Goal: Task Accomplishment & Management: Use online tool/utility

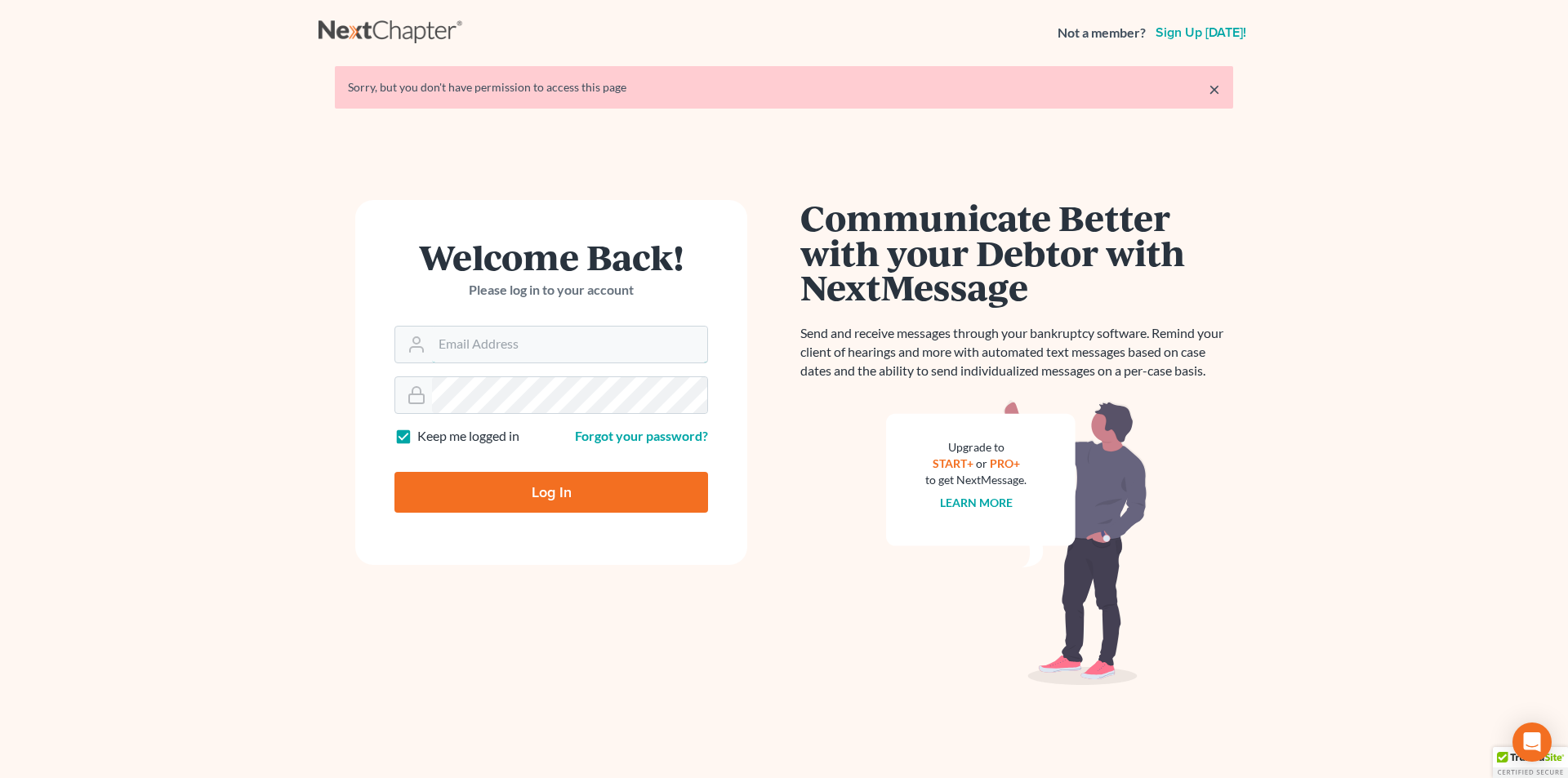
type input "[EMAIL_ADDRESS][DOMAIN_NAME]"
click at [546, 495] on input "Log In" at bounding box center [552, 492] width 314 height 41
type input "Thinking..."
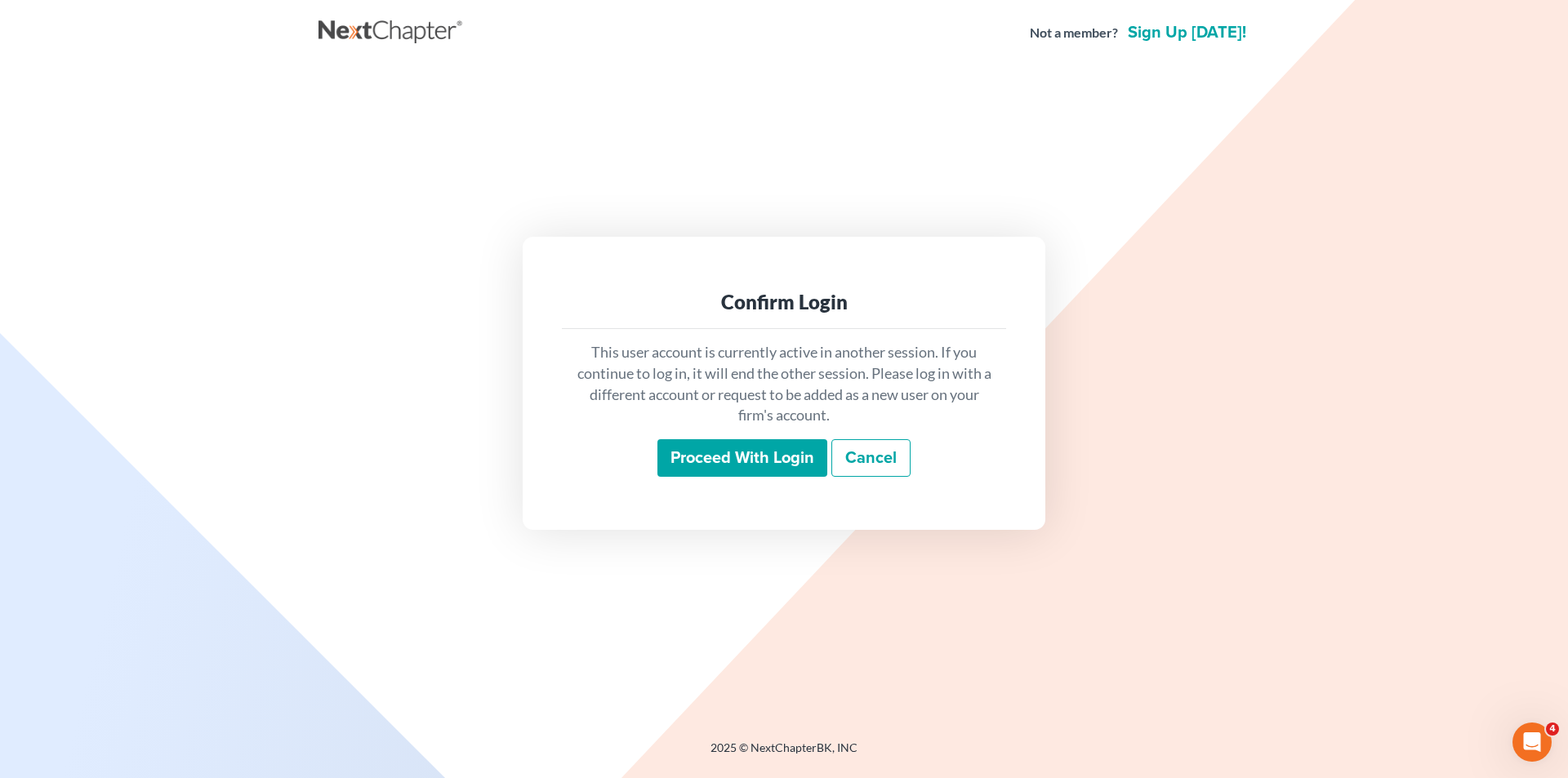
click at [773, 457] on input "Proceed with login" at bounding box center [742, 458] width 170 height 38
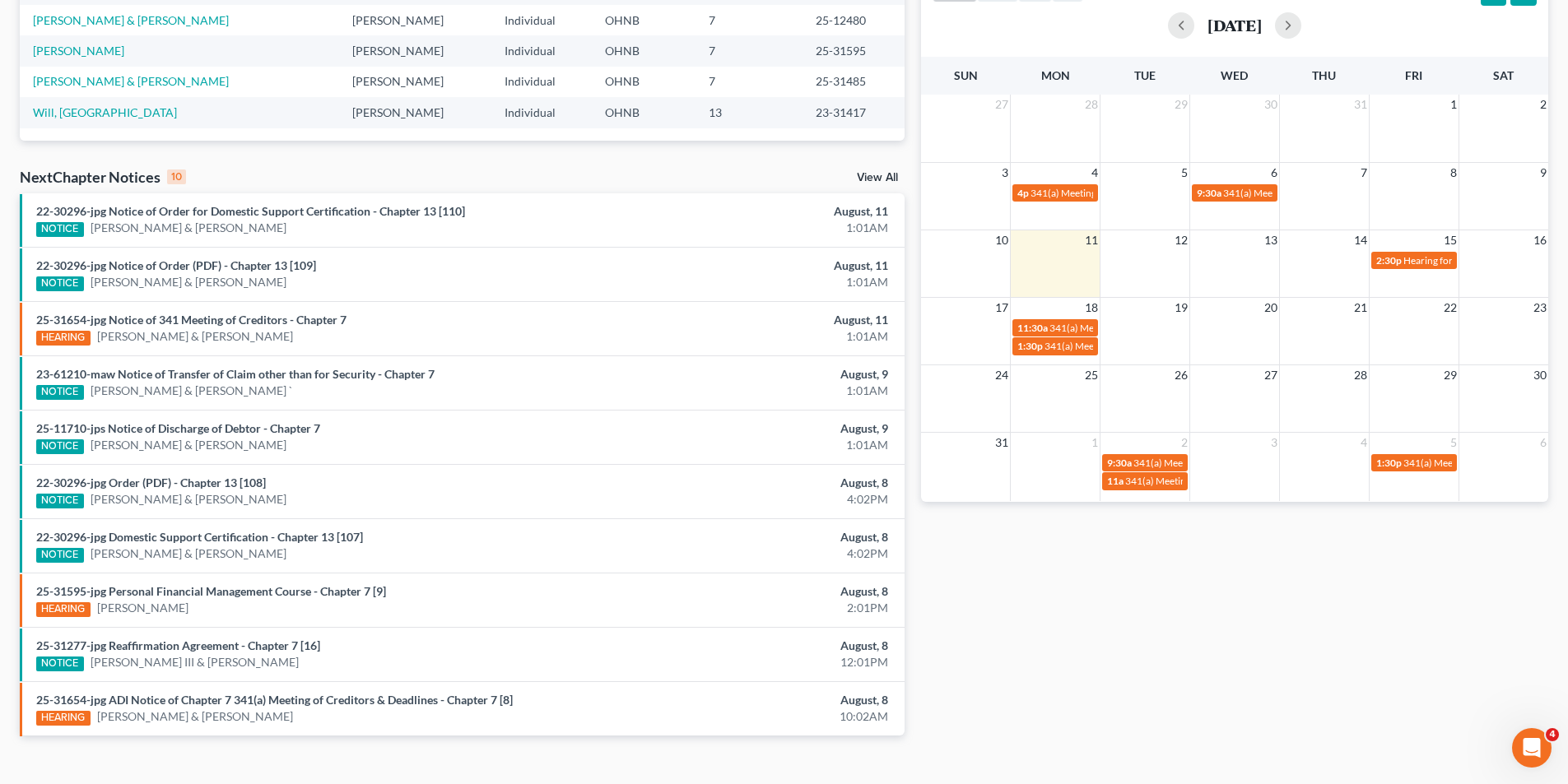
scroll to position [389, 0]
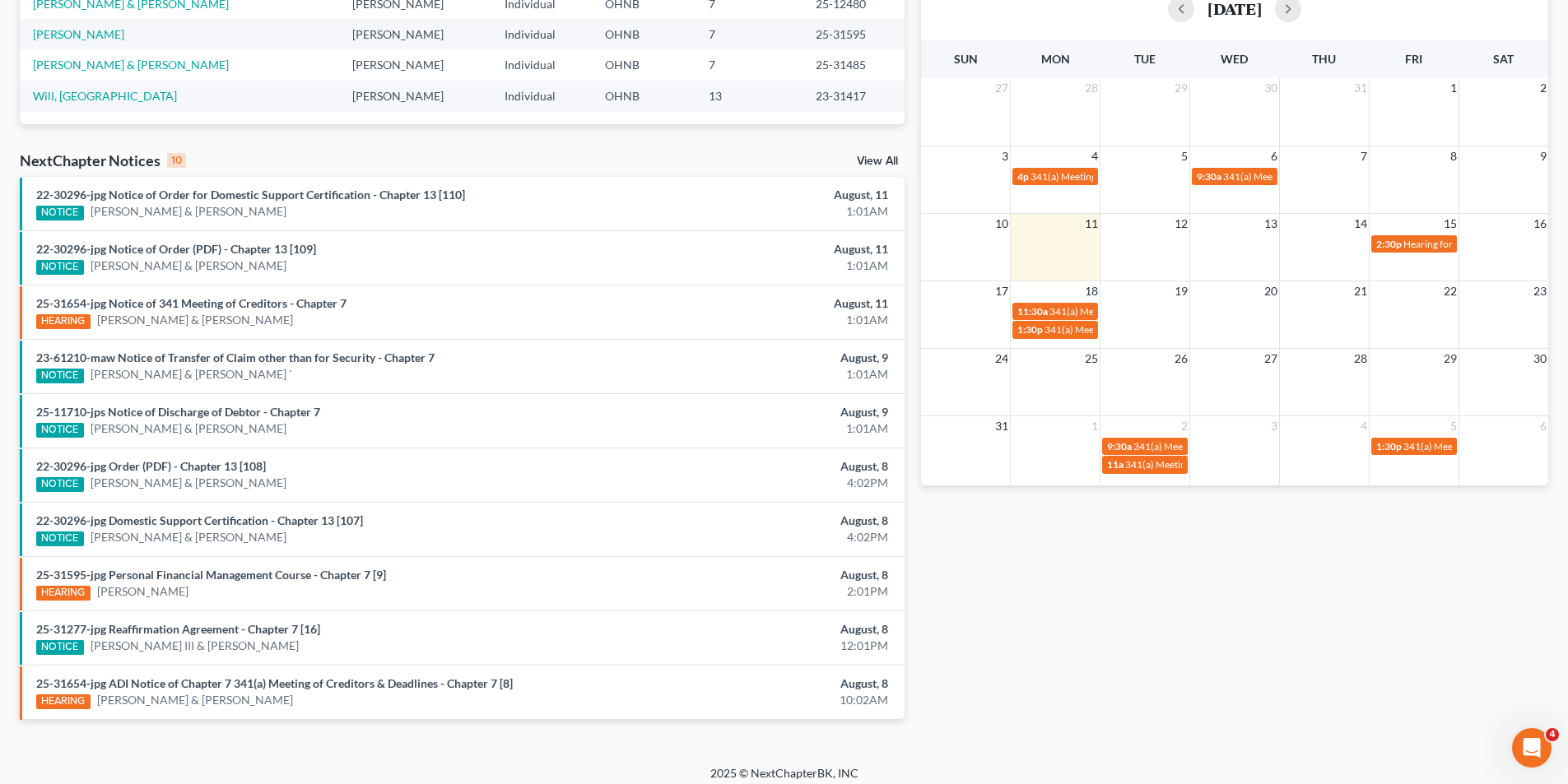
click at [870, 162] on link "View All" at bounding box center [877, 162] width 41 height 12
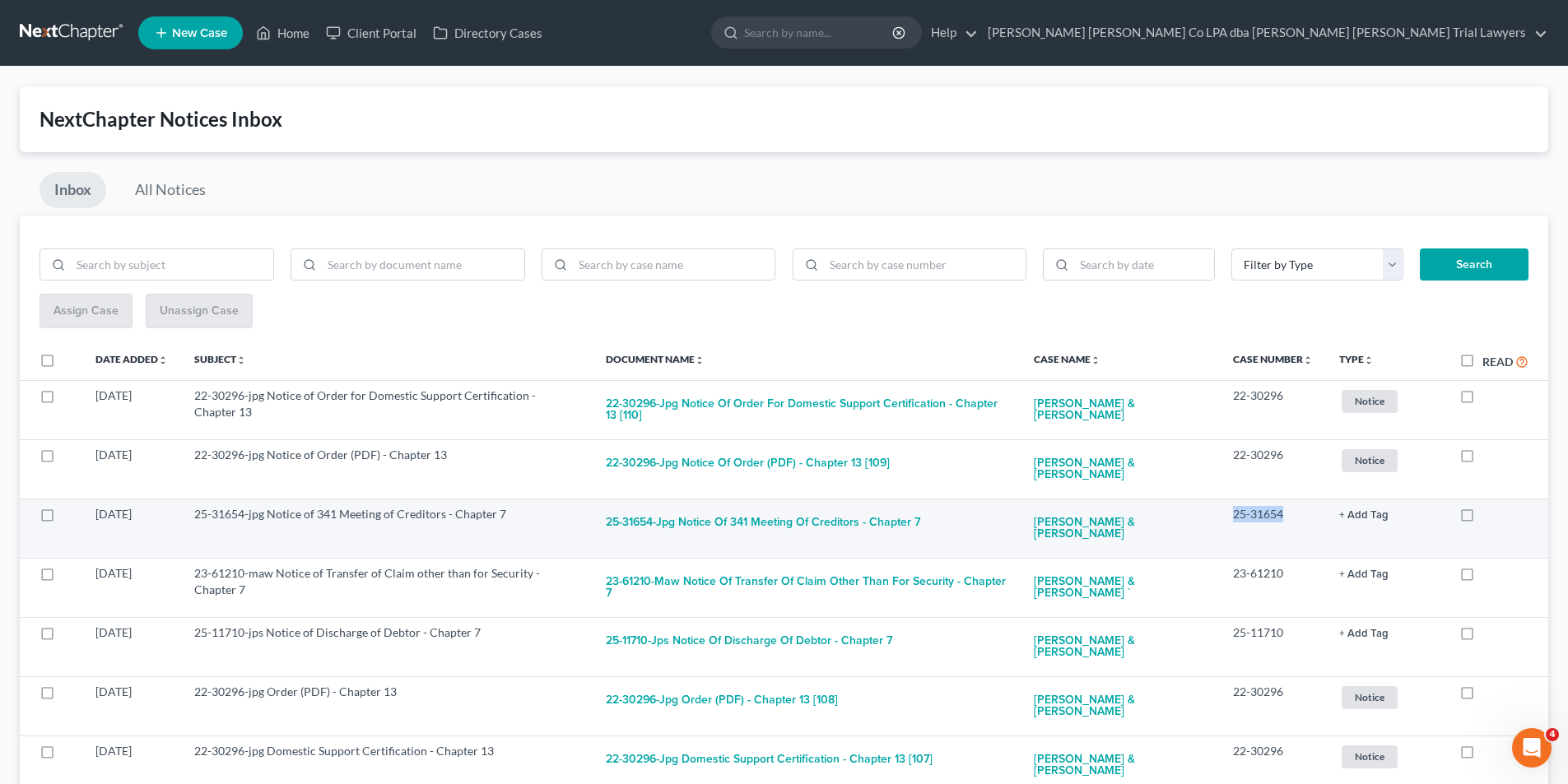
drag, startPoint x: 1286, startPoint y: 516, endPoint x: 1233, endPoint y: 518, distance: 53.5
click at [1233, 518] on td "25-31654" at bounding box center [1273, 528] width 106 height 59
copy td "25-31654"
click at [771, 524] on button "25-31654-jpg Notice of 341 Meeting of Creditors - Chapter 7" at bounding box center [763, 522] width 314 height 33
checkbox input "true"
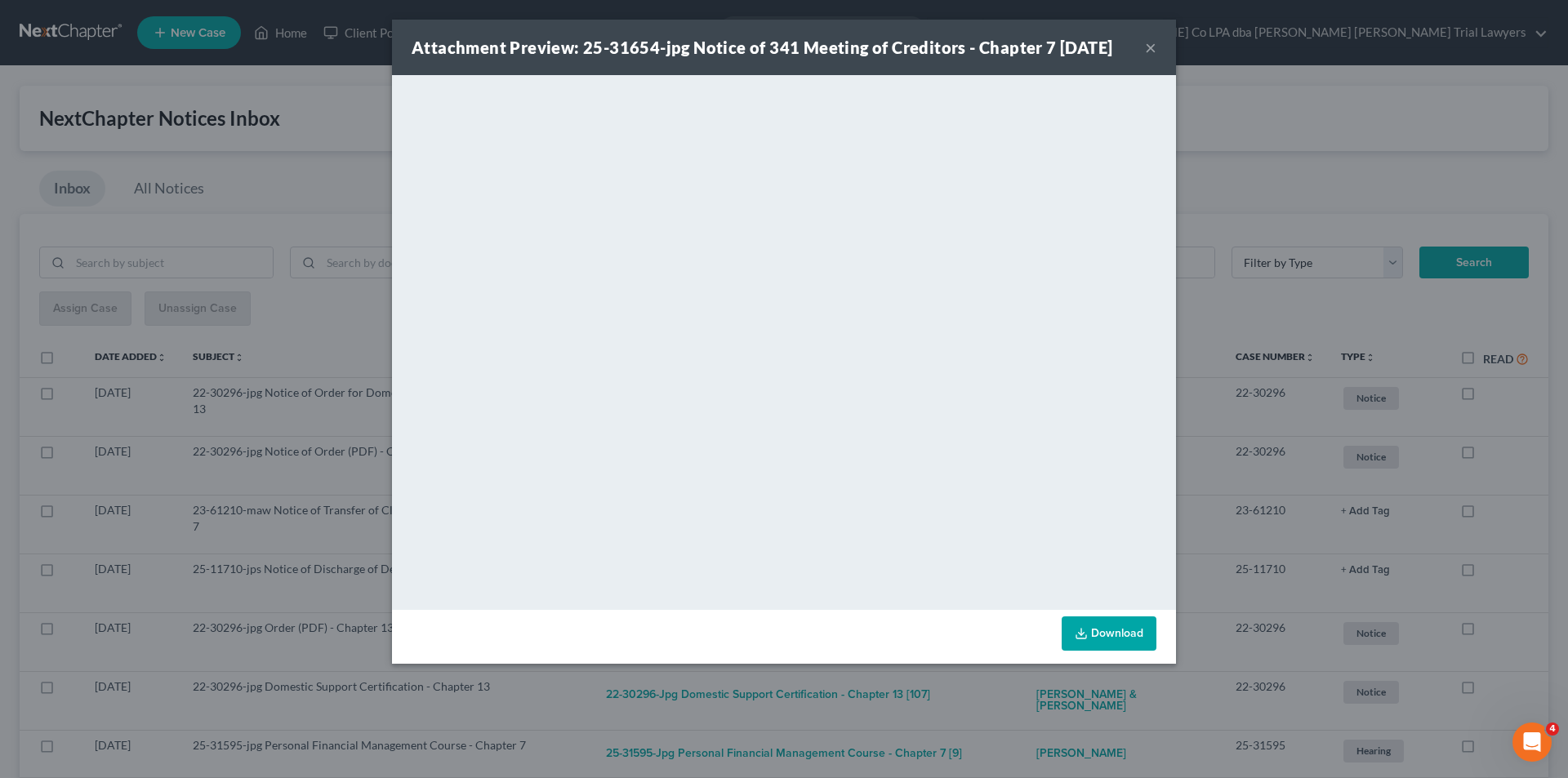
click at [1154, 53] on button "×" at bounding box center [1151, 48] width 12 height 20
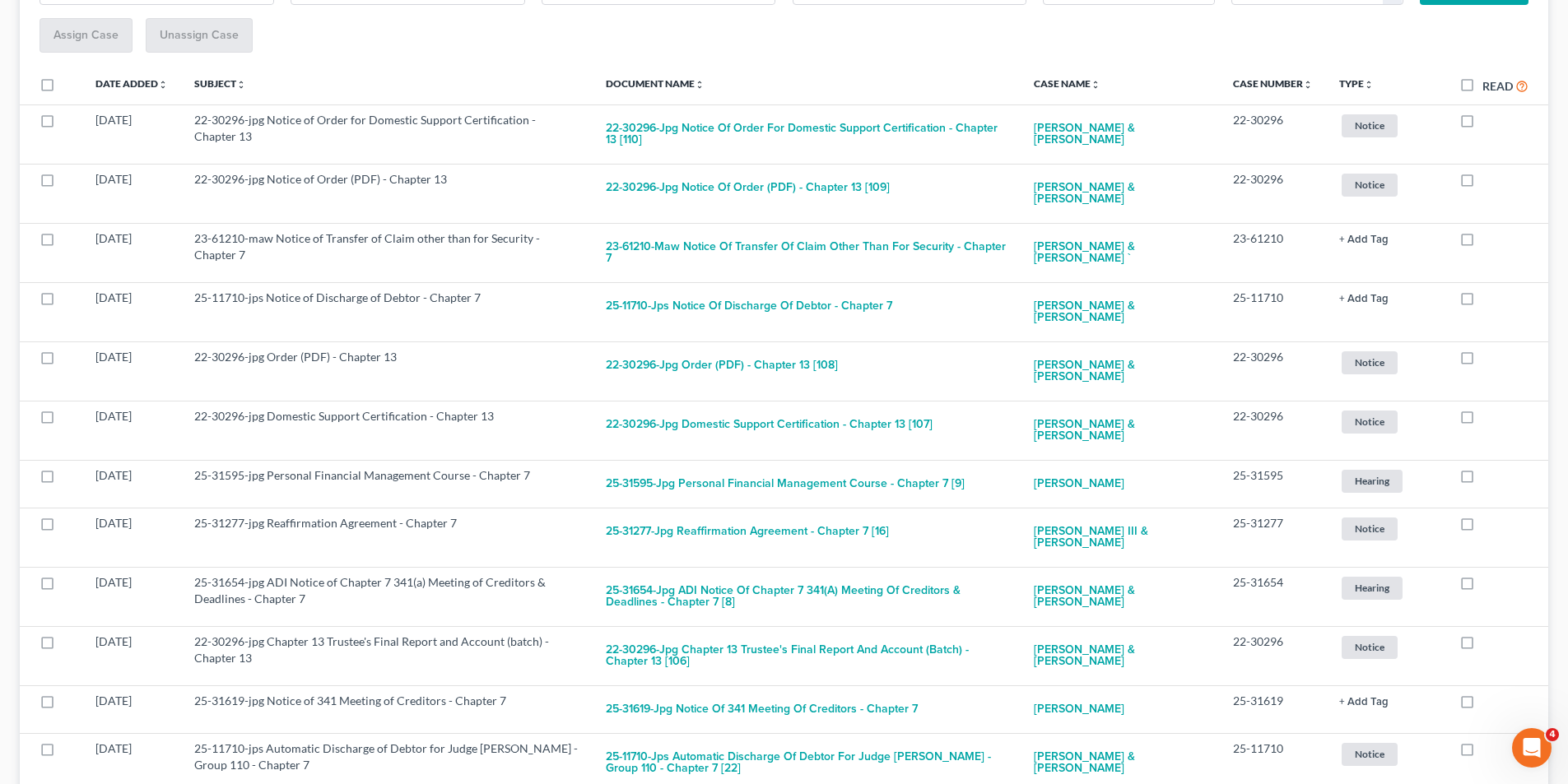
scroll to position [329, 0]
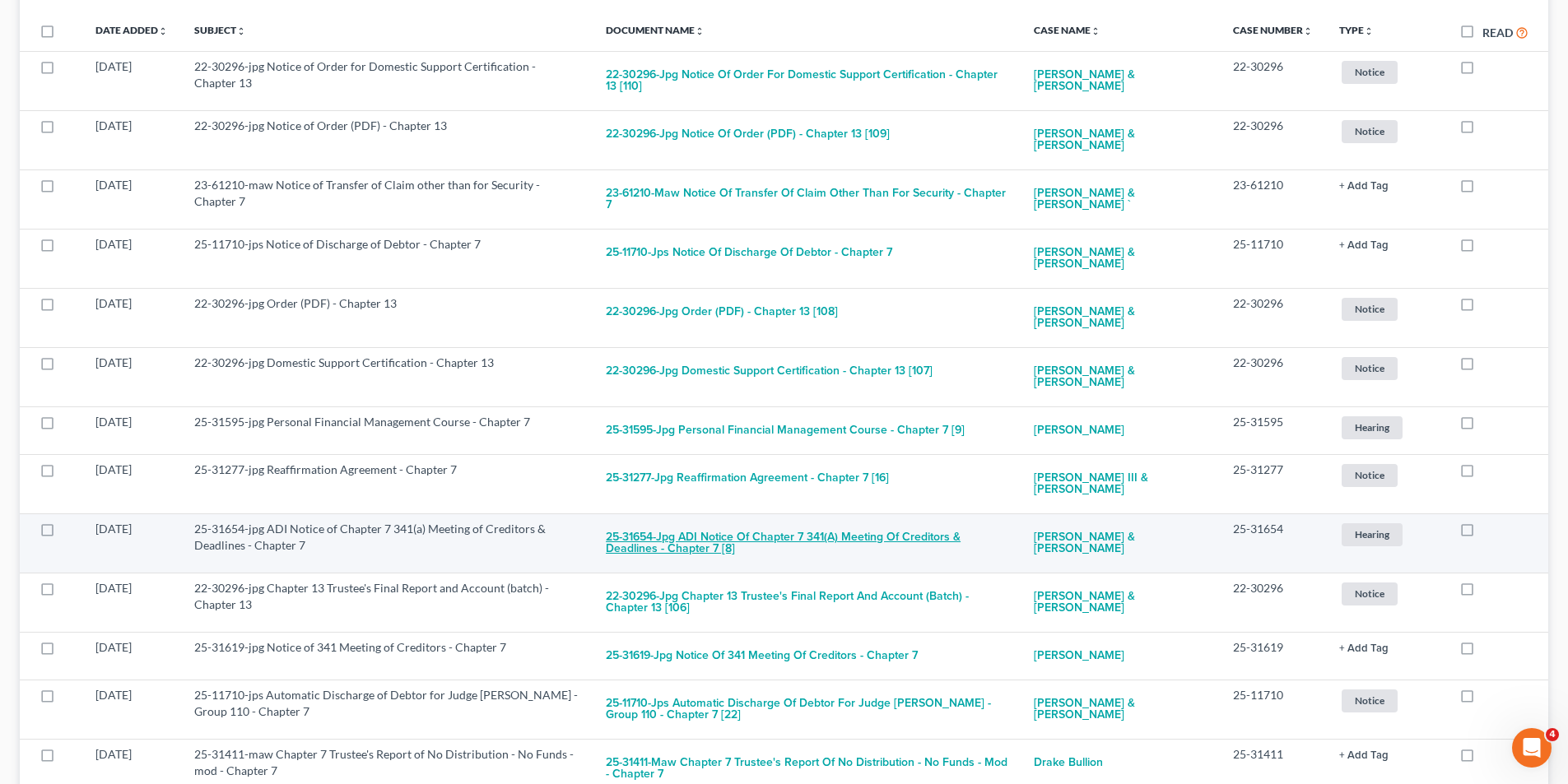
click at [690, 533] on button "25-31654-jpg ADI Notice of Chapter 7 341(a) Meeting of Creditors & Deadlines - …" at bounding box center [807, 543] width 402 height 44
checkbox input "true"
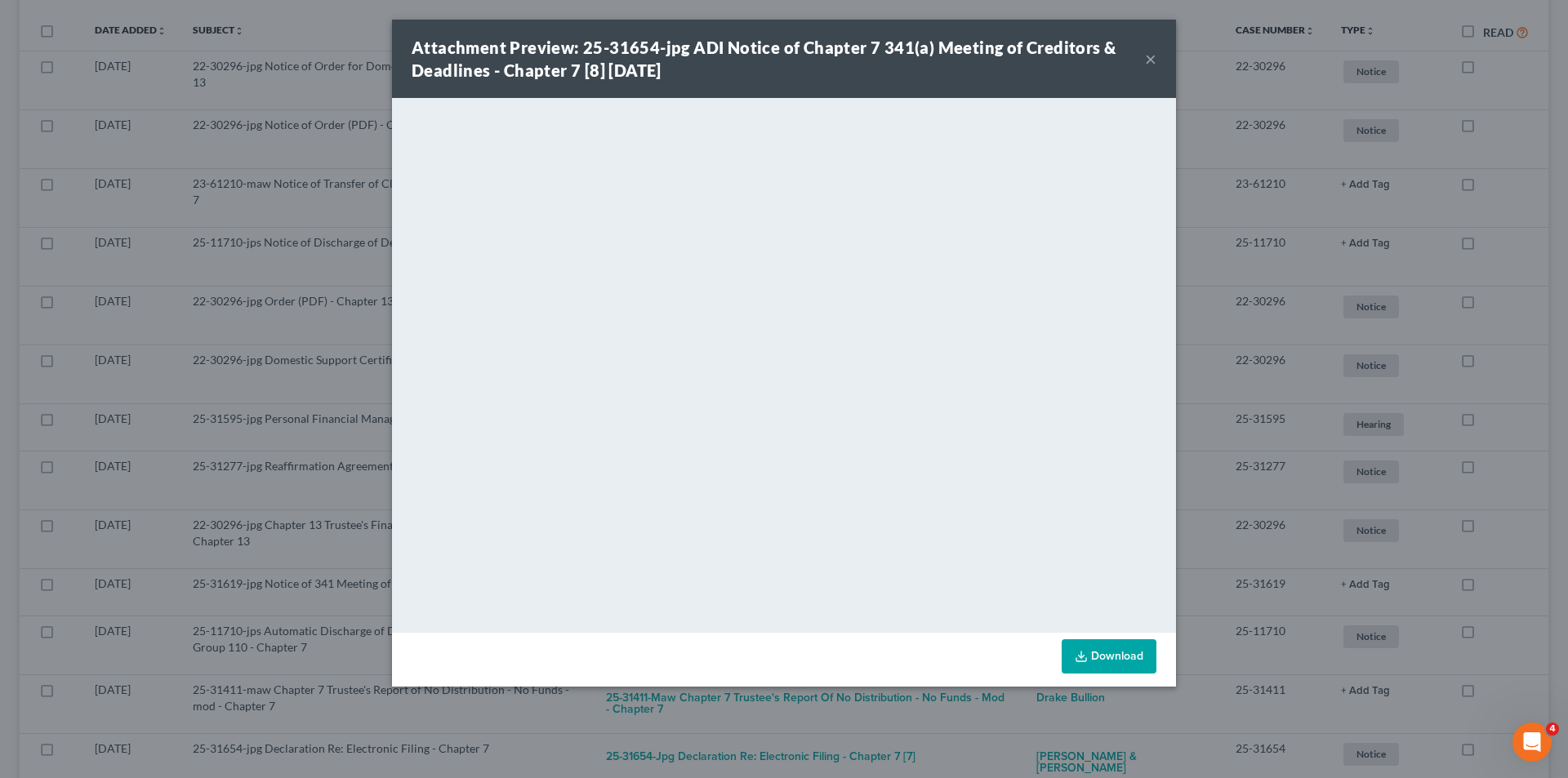
click at [1147, 58] on button "×" at bounding box center [1151, 59] width 12 height 20
